Goal: Task Accomplishment & Management: Manage account settings

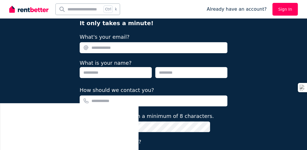
click at [118, 49] on input "What's your email?" at bounding box center [154, 47] width 148 height 11
type input "**********"
type input "*******"
type input "**********"
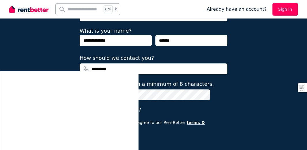
scroll to position [80, 0]
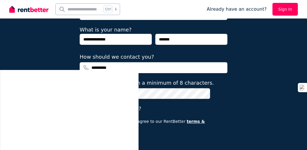
click at [108, 136] on button "Get Started" at bounding box center [99, 142] width 39 height 13
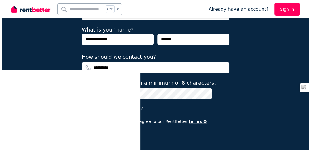
scroll to position [0, 0]
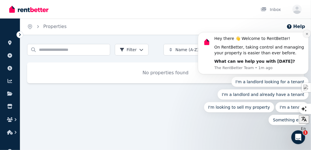
click at [307, 35] on icon "Dismiss notification" at bounding box center [307, 34] width 3 height 3
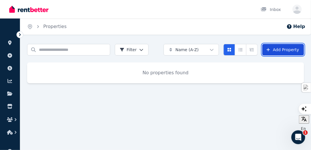
click at [271, 48] on icon at bounding box center [268, 50] width 5 height 4
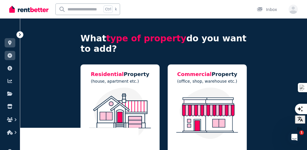
scroll to position [32, 0]
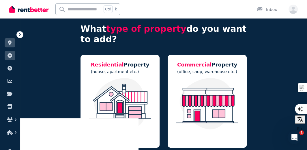
click at [119, 130] on div at bounding box center [120, 110] width 68 height 64
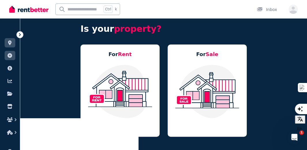
click at [125, 89] on img at bounding box center [120, 91] width 68 height 54
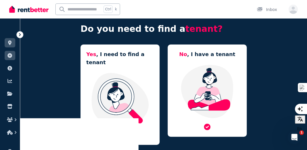
click at [187, 86] on img at bounding box center [208, 91] width 68 height 54
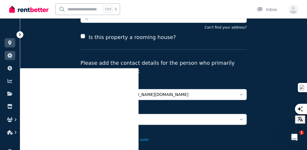
scroll to position [99, 0]
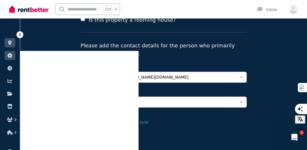
click at [100, 116] on button "Add Property" at bounding box center [102, 122] width 42 height 13
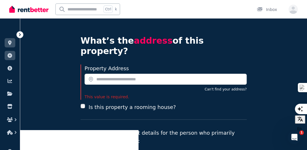
scroll to position [17, 0]
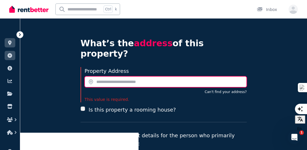
click at [130, 76] on input "text" at bounding box center [166, 81] width 162 height 11
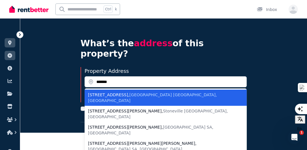
click at [128, 92] on span "Queens Park WA, Australia" at bounding box center [152, 97] width 129 height 10
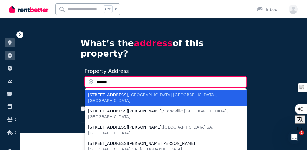
type input "**********"
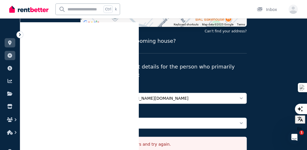
scroll to position [172, 0]
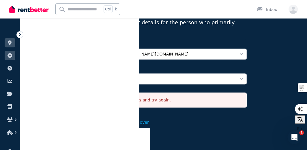
click at [95, 116] on button "Add Property" at bounding box center [102, 122] width 42 height 13
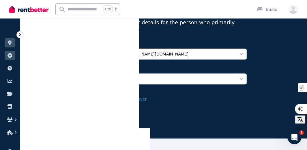
scroll to position [149, 0]
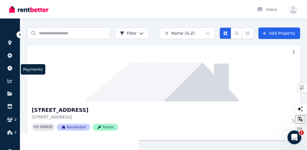
click at [10, 70] on icon at bounding box center [10, 68] width 5 height 5
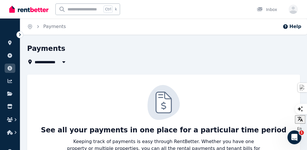
scroll to position [29, 0]
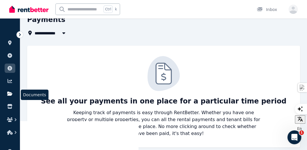
click at [9, 94] on icon at bounding box center [9, 94] width 5 height 4
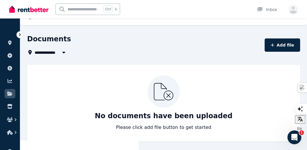
scroll to position [11, 0]
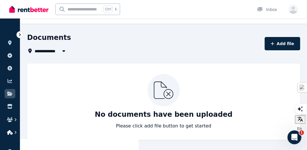
click at [14, 133] on icon "button" at bounding box center [16, 132] width 6 height 6
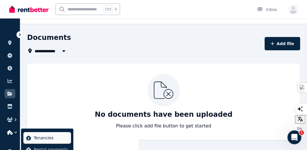
click at [40, 137] on span "Tenancies" at bounding box center [51, 137] width 35 height 7
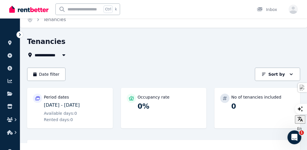
scroll to position [5, 0]
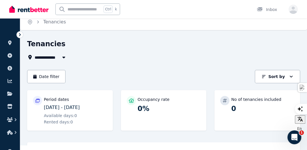
click at [64, 56] on icon "button" at bounding box center [64, 57] width 6 height 5
type input "**********"
click at [92, 48] on div "Tenancies" at bounding box center [162, 44] width 270 height 11
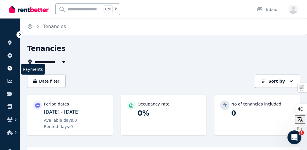
click at [9, 68] on icon at bounding box center [10, 68] width 5 height 5
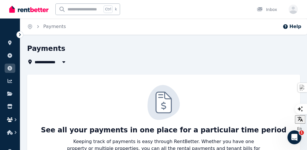
scroll to position [29, 0]
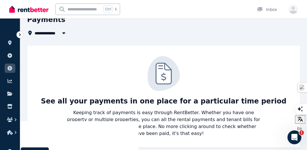
click at [10, 149] on link at bounding box center [10, 151] width 11 height 9
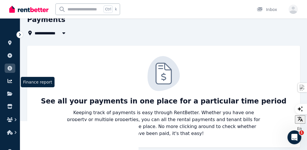
click at [11, 79] on icon at bounding box center [10, 81] width 6 height 5
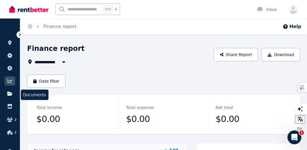
click at [9, 96] on icon at bounding box center [10, 93] width 6 height 5
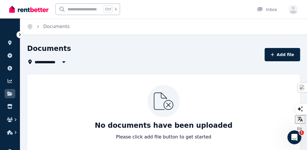
scroll to position [11, 0]
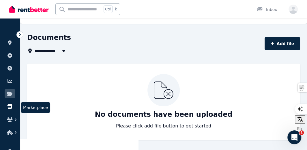
click at [10, 105] on icon at bounding box center [9, 106] width 5 height 5
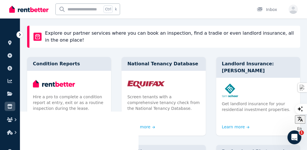
scroll to position [39, 0]
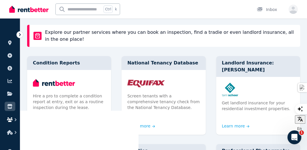
click at [11, 119] on icon "button" at bounding box center [10, 119] width 6 height 5
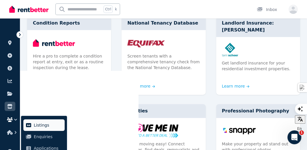
scroll to position [79, 0]
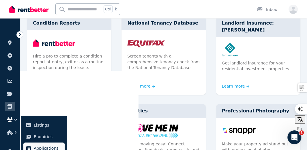
click at [46, 148] on span "Applications" at bounding box center [48, 148] width 29 height 7
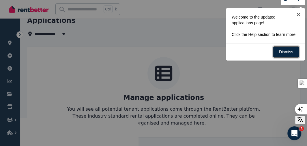
scroll to position [29, 0]
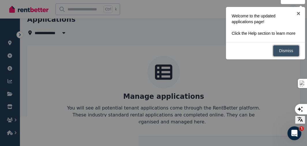
click at [281, 45] on link "Dismiss" at bounding box center [286, 50] width 26 height 11
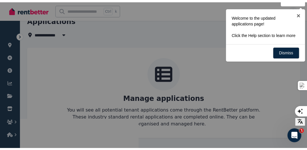
scroll to position [25, 0]
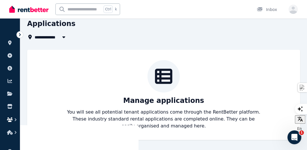
click at [15, 118] on icon "button" at bounding box center [16, 120] width 6 height 6
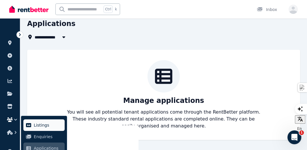
click at [38, 125] on span "Listings" at bounding box center [48, 125] width 29 height 7
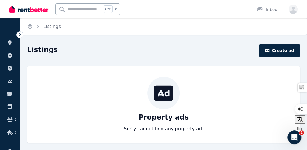
scroll to position [9, 0]
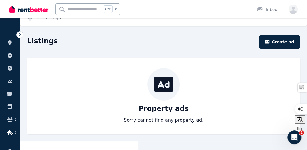
click at [11, 132] on icon "button" at bounding box center [10, 132] width 6 height 5
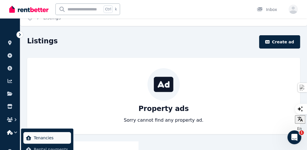
click at [38, 136] on span "Tenancies" at bounding box center [51, 137] width 35 height 7
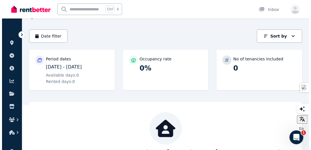
scroll to position [45, 0]
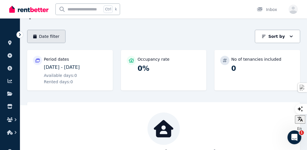
click at [38, 37] on button "Date filter" at bounding box center [46, 36] width 38 height 13
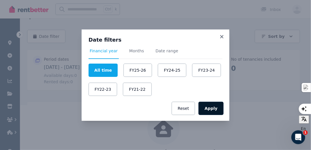
click at [211, 112] on button "Apply" at bounding box center [211, 108] width 25 height 13
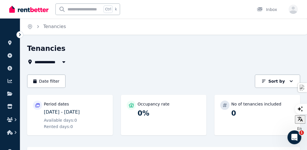
click at [20, 34] on icon at bounding box center [20, 34] width 2 height 3
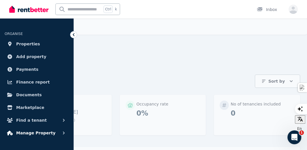
click at [43, 133] on span "Manage Property" at bounding box center [35, 132] width 39 height 7
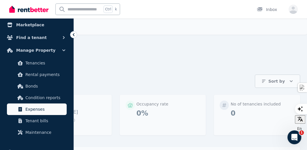
scroll to position [82, 0]
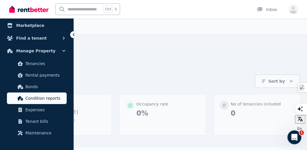
click at [45, 98] on span "Condition reports" at bounding box center [44, 98] width 39 height 7
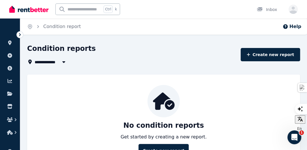
scroll to position [28, 0]
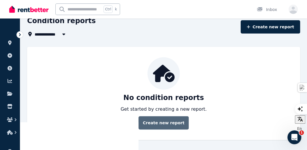
click at [158, 124] on link "Create new report" at bounding box center [164, 122] width 50 height 13
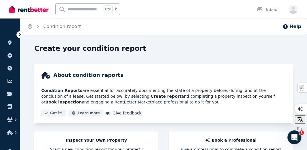
scroll to position [41, 0]
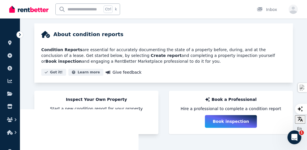
click at [111, 121] on button "Create report" at bounding box center [97, 121] width 52 height 13
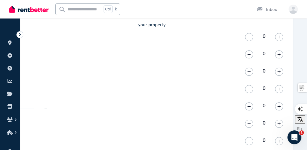
scroll to position [192, 0]
click at [280, 38] on icon "button" at bounding box center [279, 37] width 3 height 4
click at [279, 54] on icon "button" at bounding box center [279, 54] width 3 height 3
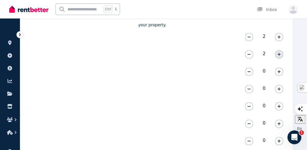
click at [279, 54] on icon "button" at bounding box center [279, 54] width 3 height 3
click at [281, 71] on icon "button" at bounding box center [279, 72] width 3 height 4
click at [279, 89] on icon "button" at bounding box center [279, 89] width 3 height 4
click at [279, 107] on icon "button" at bounding box center [279, 106] width 3 height 4
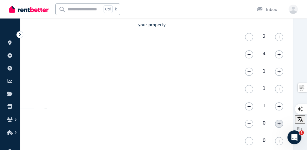
click at [280, 123] on icon "button" at bounding box center [279, 123] width 3 height 3
click at [278, 140] on icon "button" at bounding box center [279, 140] width 3 height 3
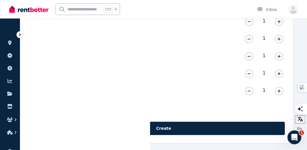
scroll to position [244, 0]
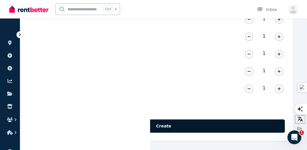
click at [157, 126] on button "Create" at bounding box center [163, 125] width 243 height 13
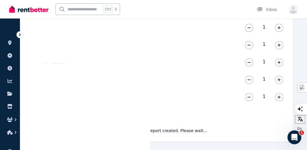
scroll to position [238, 0]
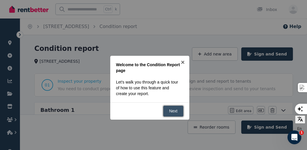
click at [182, 105] on link "Next" at bounding box center [173, 110] width 21 height 11
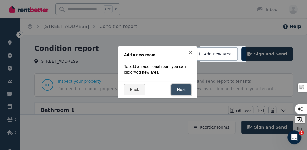
click at [180, 84] on link "Next" at bounding box center [181, 89] width 21 height 11
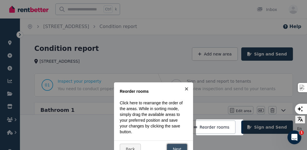
scroll to position [61, 0]
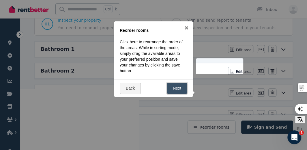
click at [177, 83] on link "Next" at bounding box center [177, 88] width 21 height 11
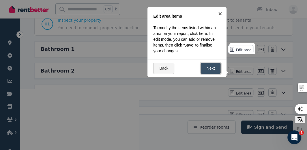
click at [206, 63] on link "Next" at bounding box center [211, 68] width 21 height 11
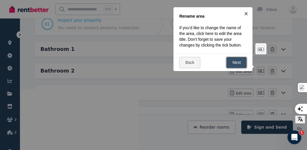
click at [236, 57] on link "Next" at bounding box center [237, 62] width 21 height 11
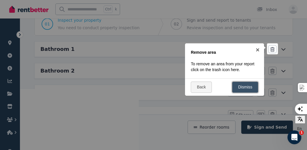
click at [238, 81] on link "Dismiss" at bounding box center [245, 86] width 26 height 11
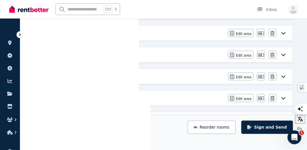
scroll to position [211, 0]
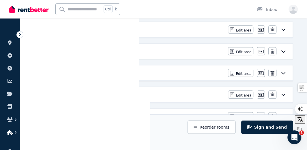
click at [12, 133] on icon "button" at bounding box center [10, 132] width 6 height 5
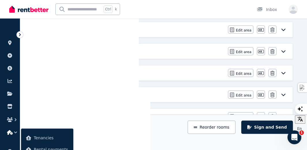
click at [20, 35] on icon at bounding box center [20, 34] width 2 height 3
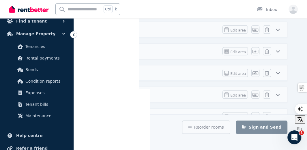
scroll to position [101, 0]
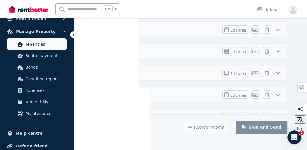
click at [37, 46] on span "Tenancies" at bounding box center [44, 44] width 39 height 7
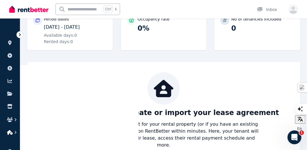
scroll to position [86, 0]
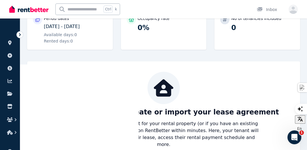
click at [19, 34] on icon at bounding box center [20, 35] width 6 height 6
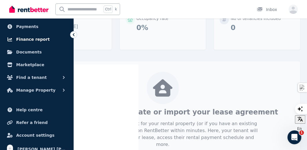
scroll to position [50, 0]
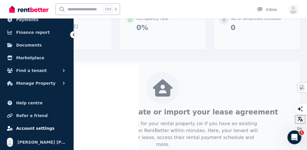
click at [31, 129] on span "Account settings" at bounding box center [35, 128] width 38 height 7
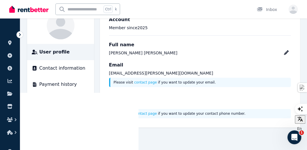
scroll to position [65, 0]
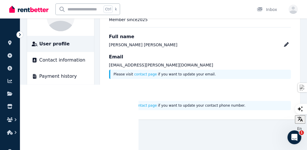
click at [57, 89] on span "Subscriptions" at bounding box center [54, 92] width 31 height 7
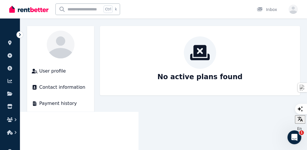
scroll to position [65, 0]
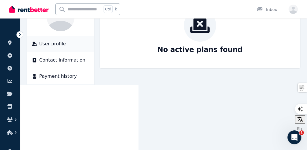
click at [54, 45] on span "User profile" at bounding box center [52, 43] width 27 height 7
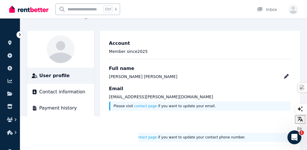
scroll to position [65, 0]
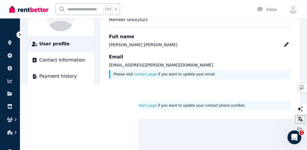
click at [20, 36] on icon at bounding box center [20, 35] width 6 height 6
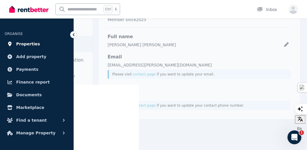
click at [21, 42] on span "Properties" at bounding box center [28, 43] width 24 height 7
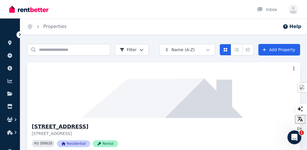
scroll to position [16, 0]
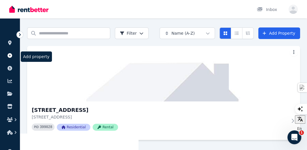
click at [10, 57] on icon at bounding box center [10, 55] width 5 height 5
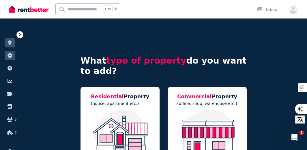
click at [20, 36] on icon at bounding box center [20, 35] width 6 height 6
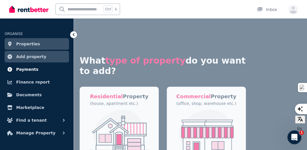
click at [26, 71] on span "Payments" at bounding box center [27, 69] width 22 height 7
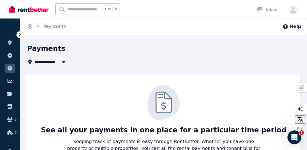
scroll to position [29, 0]
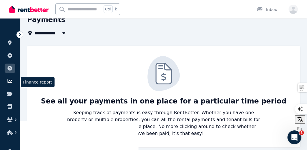
click at [10, 80] on icon at bounding box center [10, 81] width 6 height 5
